Goal: Task Accomplishment & Management: Manage account settings

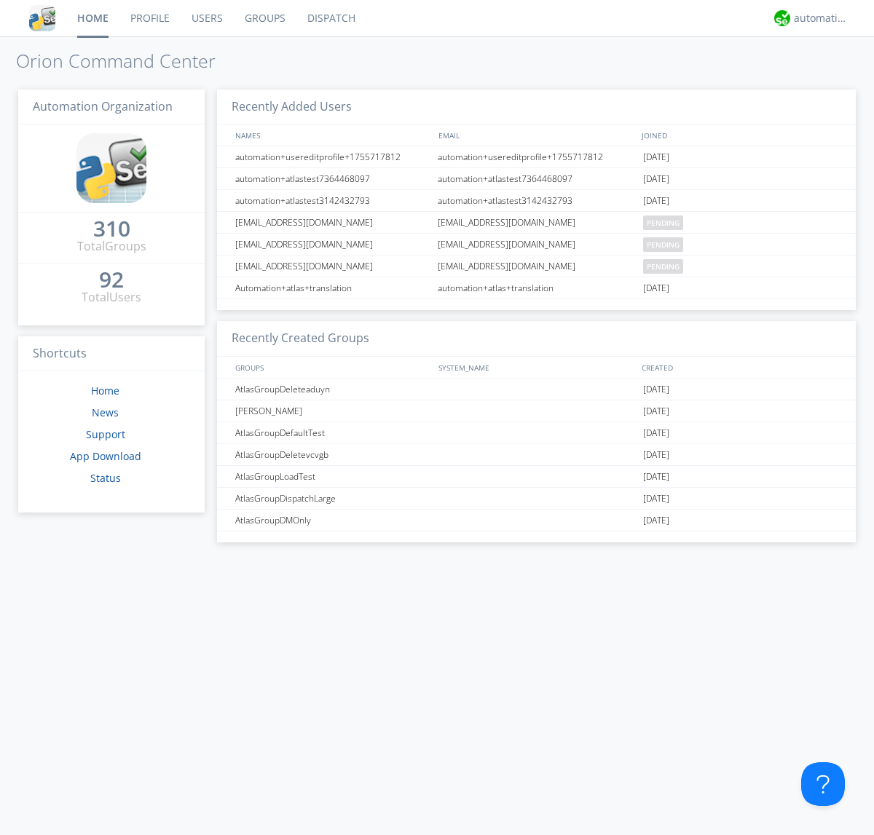
click at [264, 18] on link "Groups" at bounding box center [265, 18] width 63 height 36
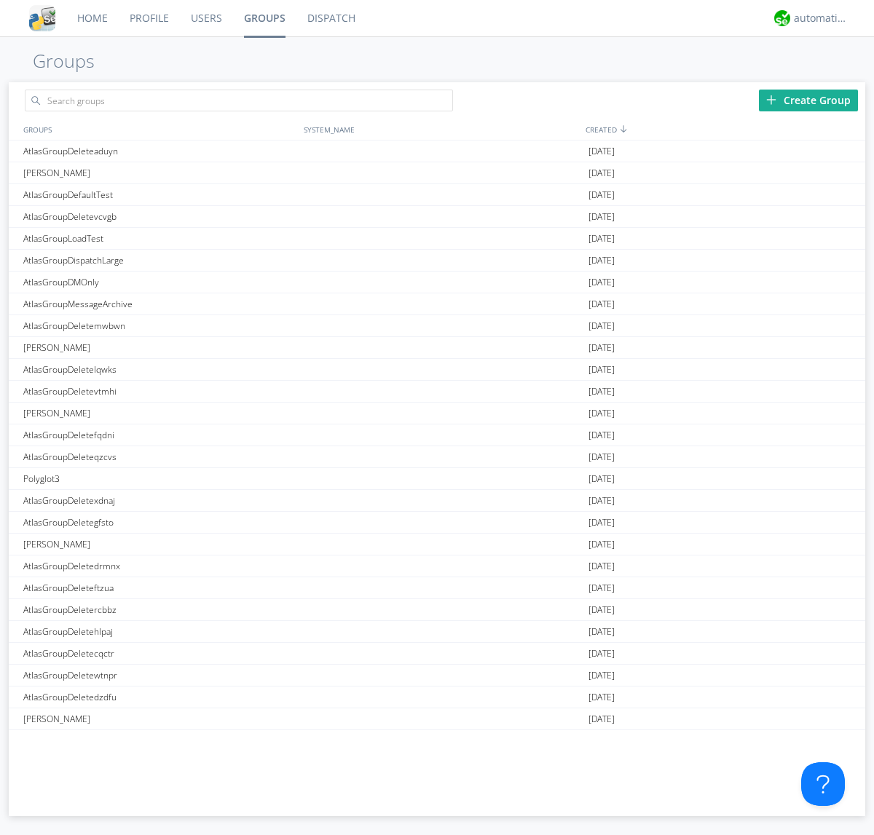
click at [808, 100] on div "Create Group" at bounding box center [808, 101] width 99 height 22
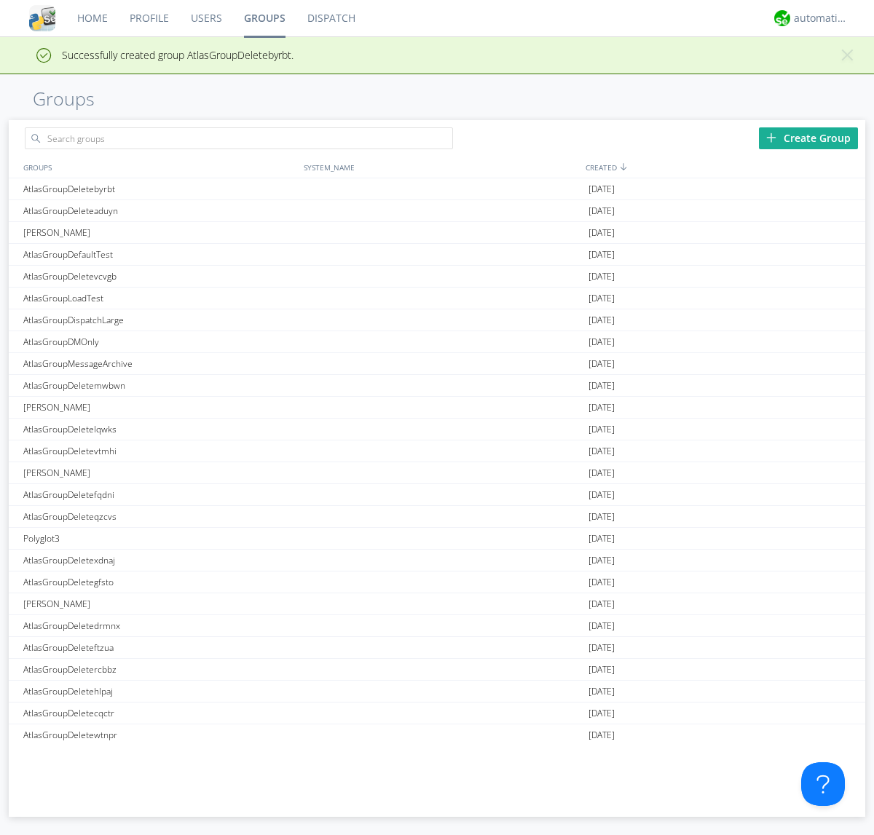
click at [264, 18] on link "Groups" at bounding box center [264, 18] width 63 height 36
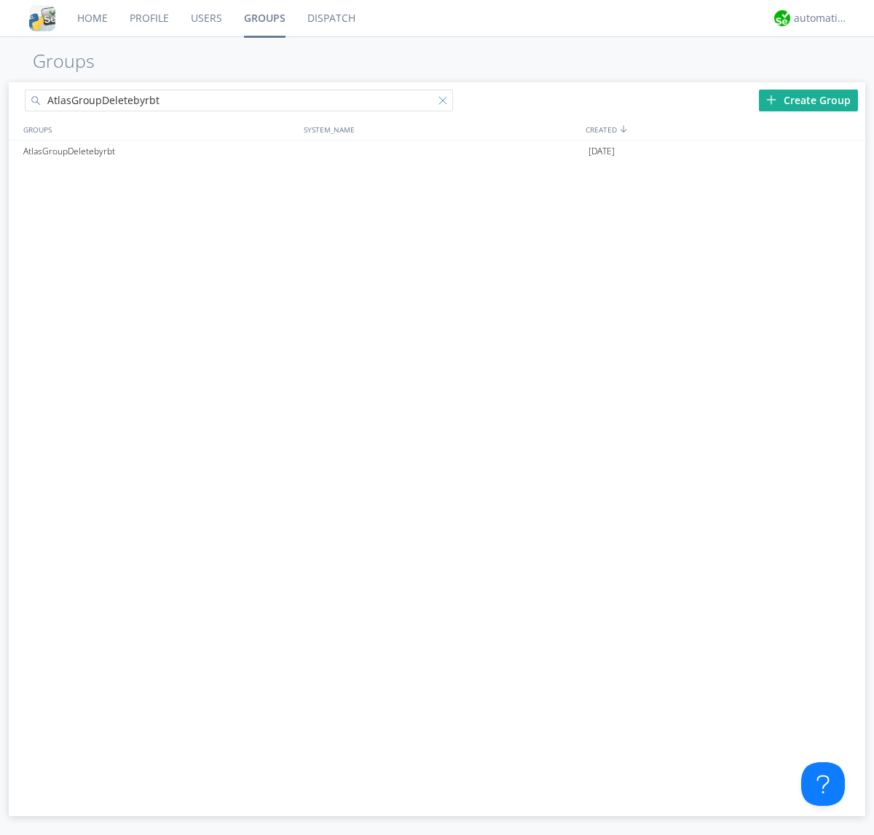
type input "AtlasGroupDeletebyrbt"
click at [446, 103] on div at bounding box center [445, 103] width 15 height 15
type input "AtlasGroupDeletebyrbt"
click at [846, 151] on div at bounding box center [847, 152] width 15 height 12
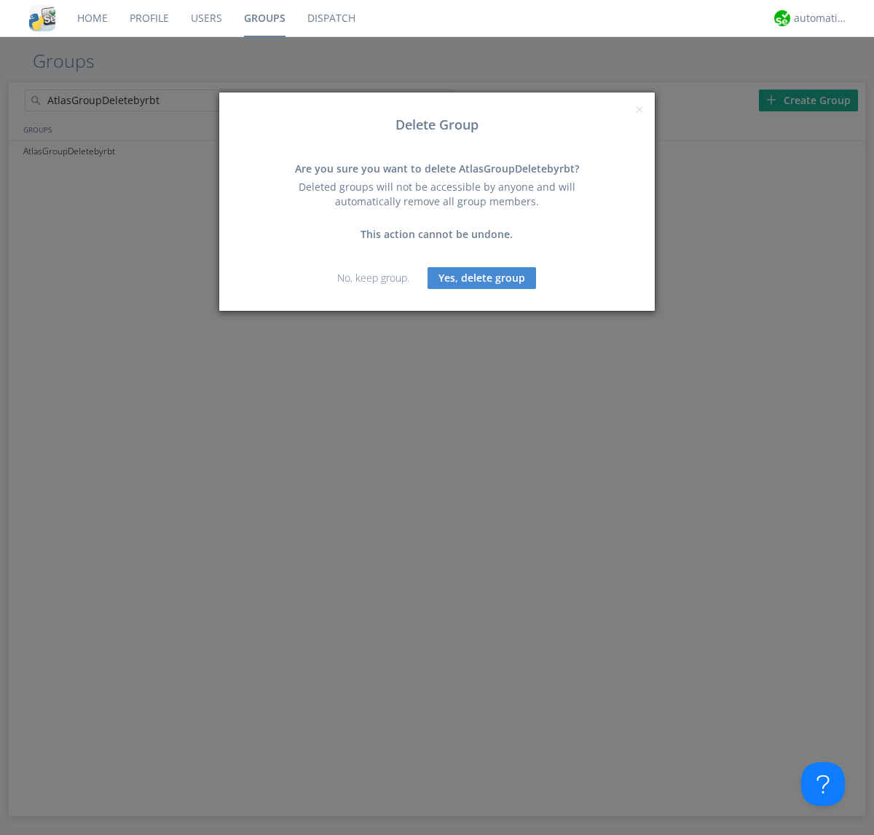
click at [482, 277] on button "Yes, delete group" at bounding box center [481, 278] width 109 height 22
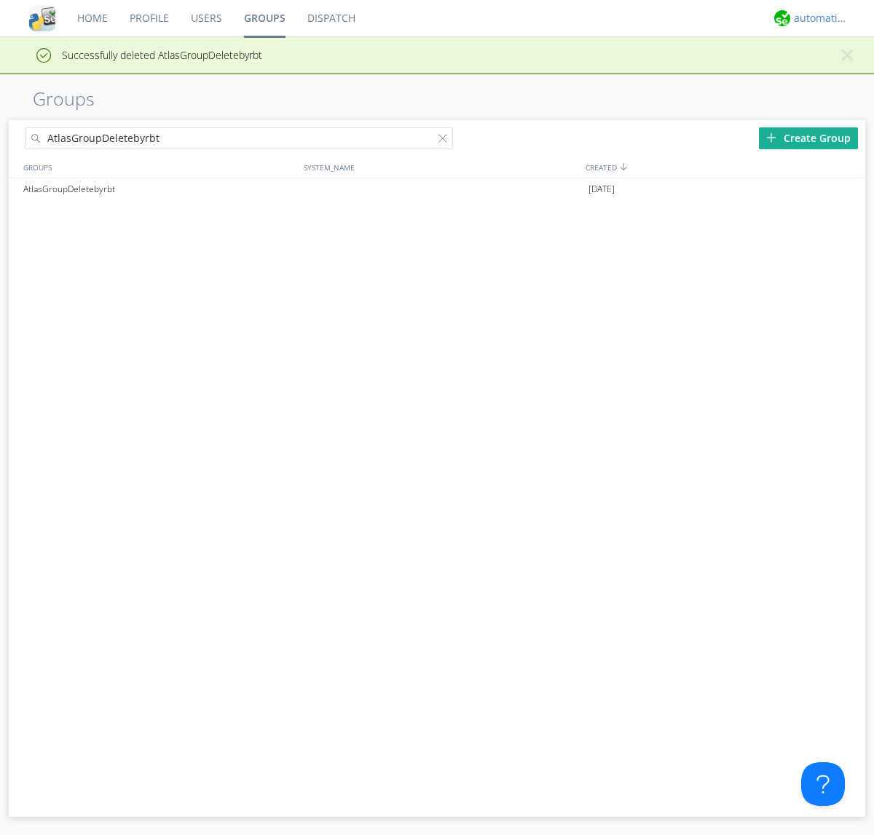
click at [817, 18] on div "automation+atlas" at bounding box center [821, 18] width 55 height 15
